Goal: Task Accomplishment & Management: Manage account settings

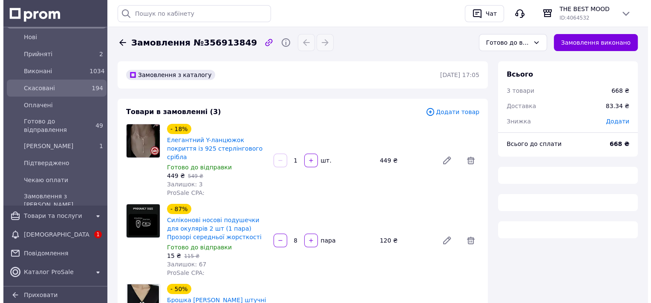
scroll to position [85, 0]
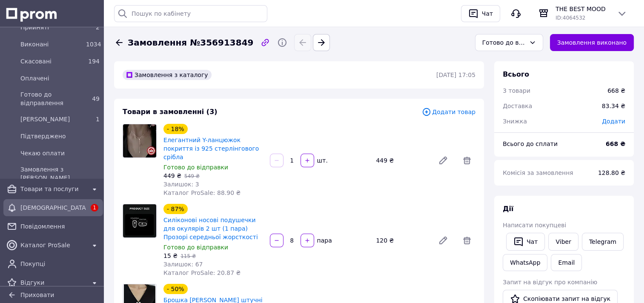
click at [46, 209] on span "[DEMOGRAPHIC_DATA]" at bounding box center [53, 208] width 66 height 9
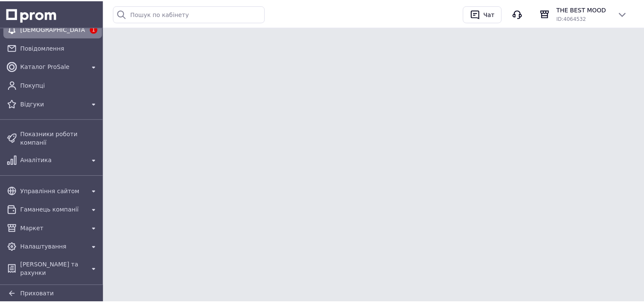
scroll to position [58, 0]
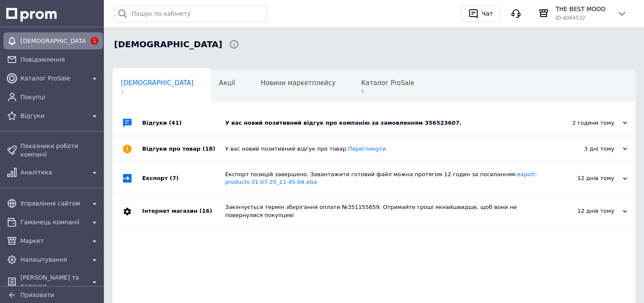
click at [323, 126] on div "У вас новий позитивний відгук про компанію за замовленням 356523607." at bounding box center [383, 123] width 317 height 8
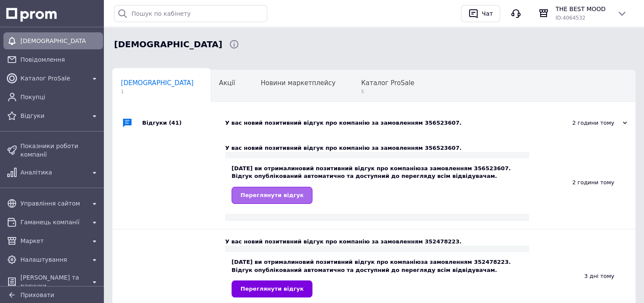
click at [255, 198] on span "Переглянути відгук" at bounding box center [272, 195] width 63 height 6
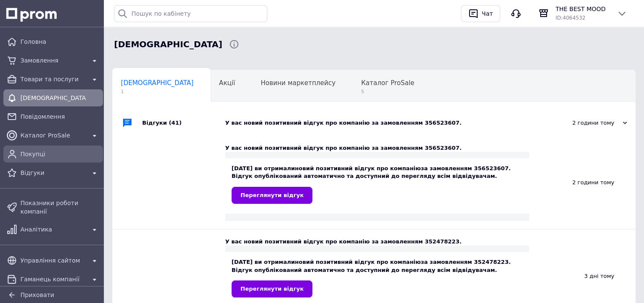
scroll to position [0, 0]
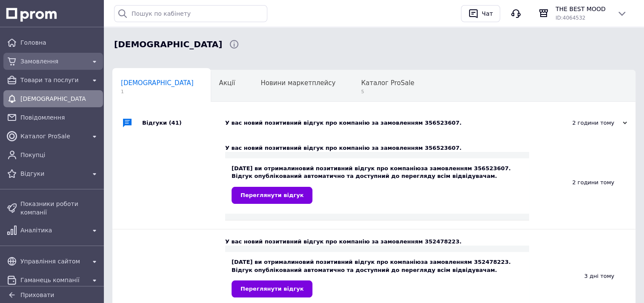
click at [41, 60] on span "Замовлення" at bounding box center [53, 61] width 66 height 9
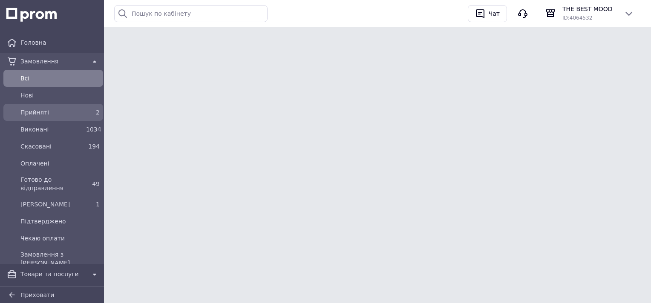
click at [41, 111] on span "Прийняті" at bounding box center [51, 112] width 62 height 9
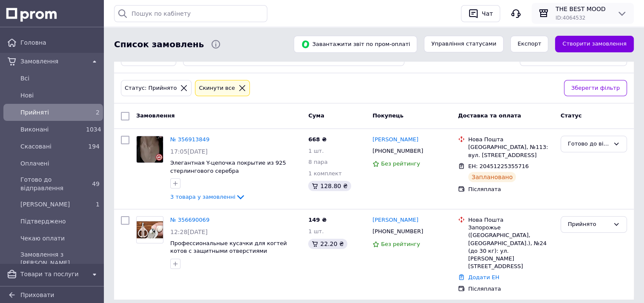
click at [622, 12] on icon at bounding box center [622, 14] width 10 height 10
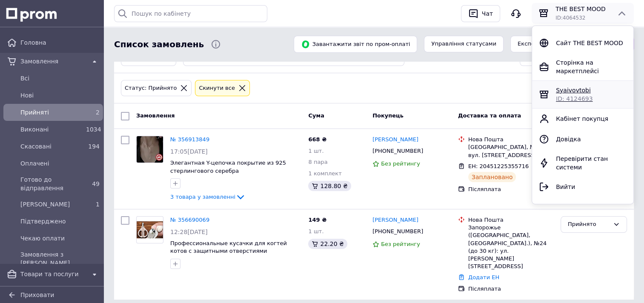
click at [577, 87] on span "Syaivovtobi" at bounding box center [573, 90] width 35 height 7
